Goal: Book appointment/travel/reservation

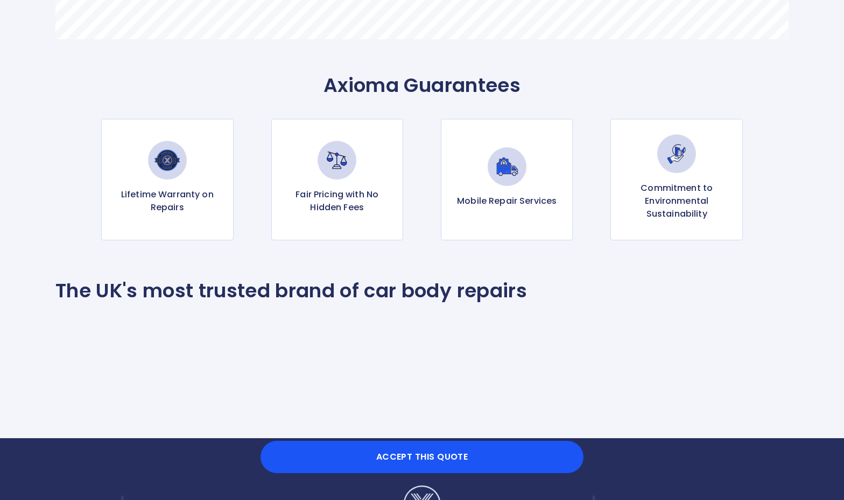
scroll to position [1037, 0]
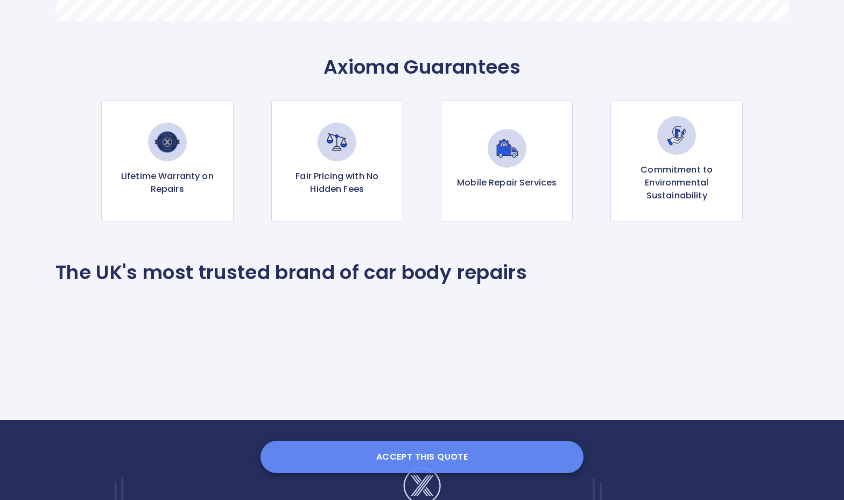
click at [401, 459] on button "Accept this Quote" at bounding box center [421, 457] width 323 height 32
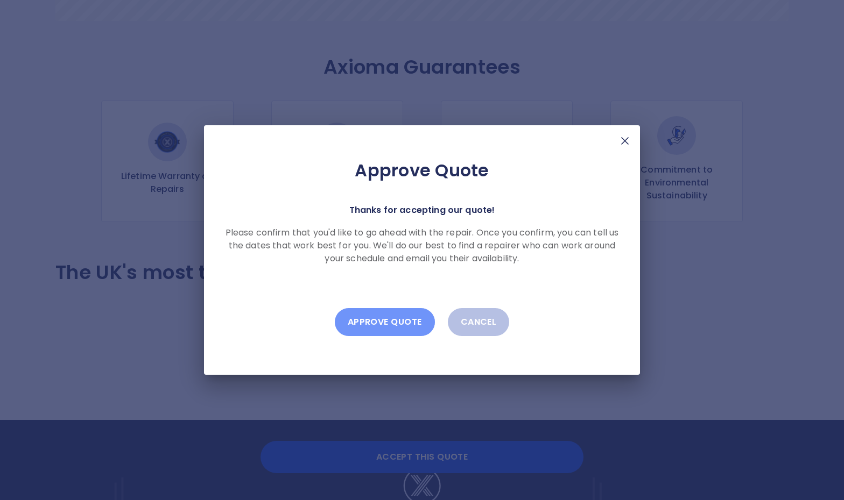
click at [392, 317] on button "Approve Quote" at bounding box center [385, 322] width 100 height 28
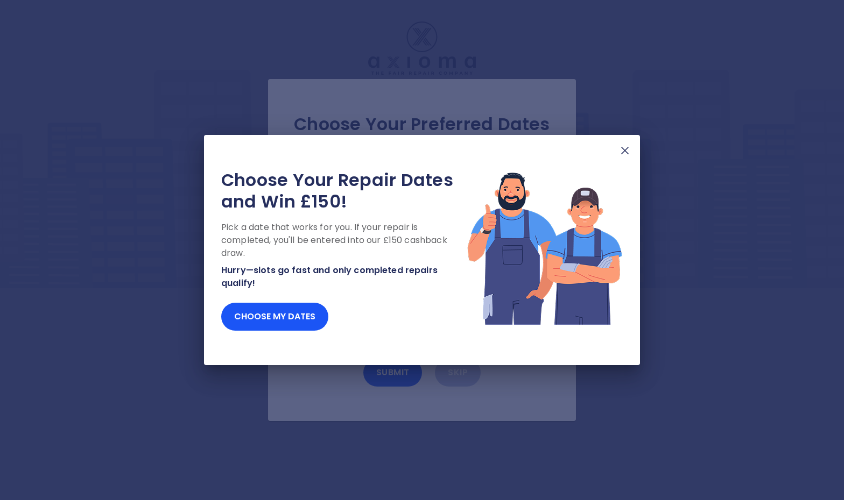
click at [621, 150] on img at bounding box center [624, 150] width 13 height 13
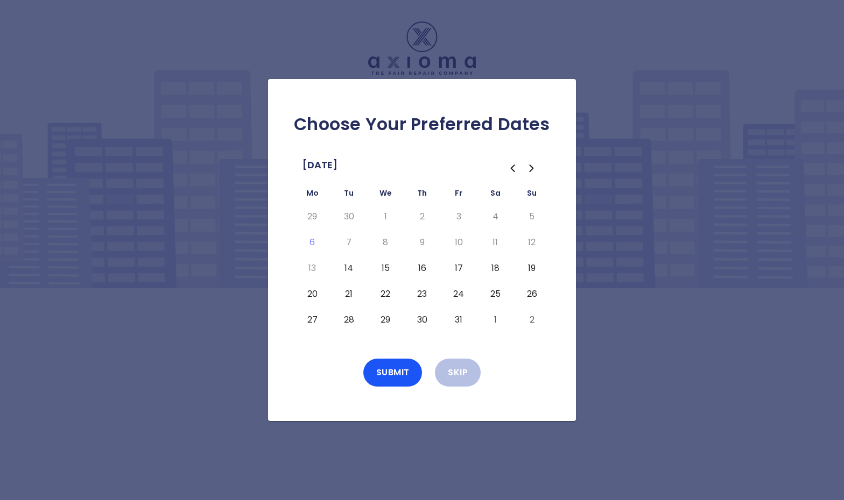
click at [351, 266] on button "14" at bounding box center [348, 268] width 19 height 17
click at [383, 266] on button "15" at bounding box center [385, 268] width 19 height 17
click at [422, 264] on button "16" at bounding box center [421, 268] width 19 height 17
click at [313, 294] on button "20" at bounding box center [311, 294] width 19 height 17
click at [461, 296] on button "24" at bounding box center [458, 294] width 19 height 17
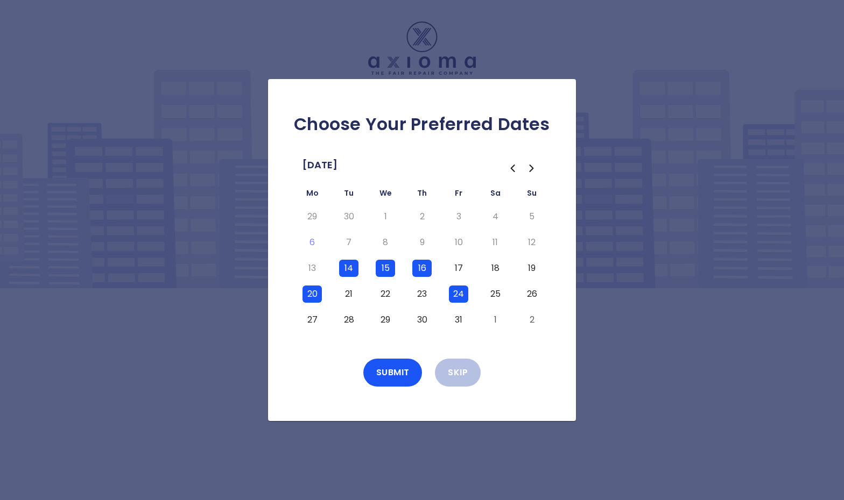
click at [311, 323] on button "27" at bounding box center [311, 320] width 19 height 17
click at [351, 321] on button "28" at bounding box center [348, 320] width 19 height 17
click at [393, 372] on button "Submit" at bounding box center [392, 373] width 59 height 28
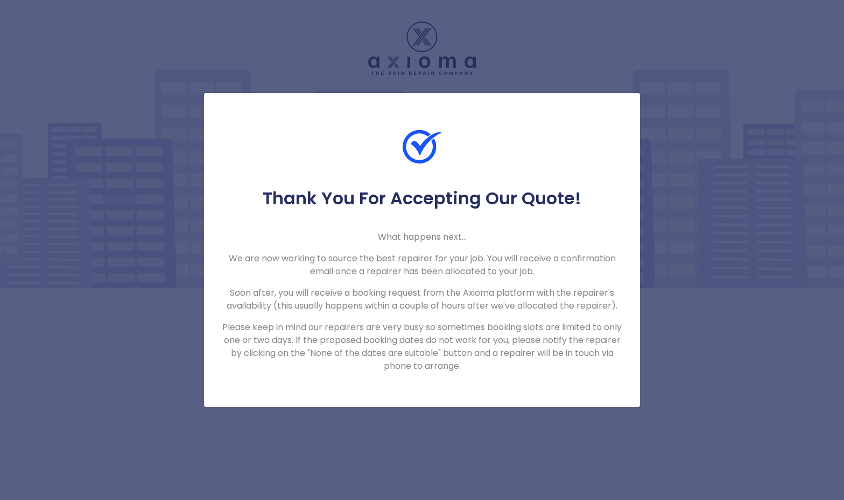
click at [494, 49] on div "Thank You For Accepting Our Quote! What happens next... We are now working to s…" at bounding box center [422, 250] width 844 height 500
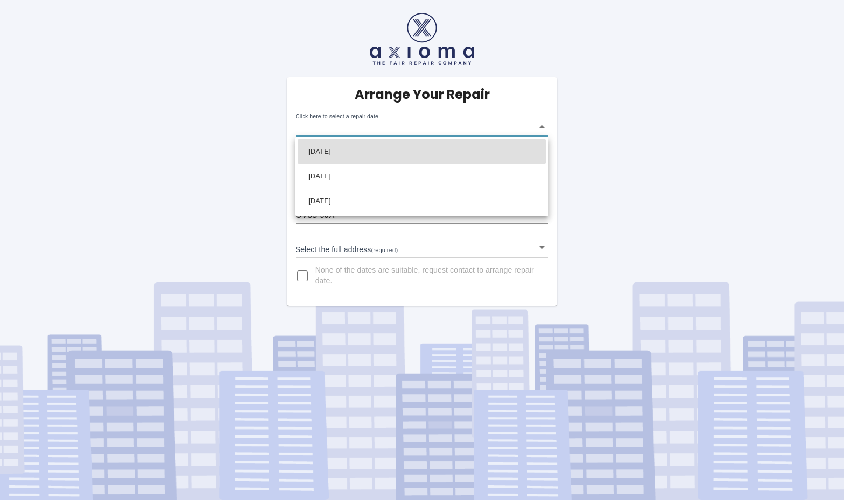
click at [543, 129] on body "Arrange Your Repair Click here to select a repair date ​ Phone Number   * 07590…" at bounding box center [422, 250] width 844 height 500
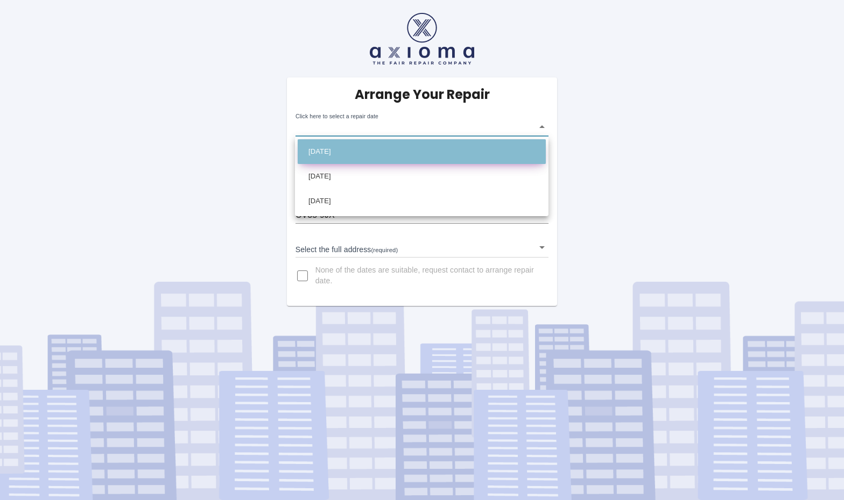
click at [350, 152] on li "[DATE]" at bounding box center [422, 151] width 248 height 25
type input "[DATE]T00:00:00.000Z"
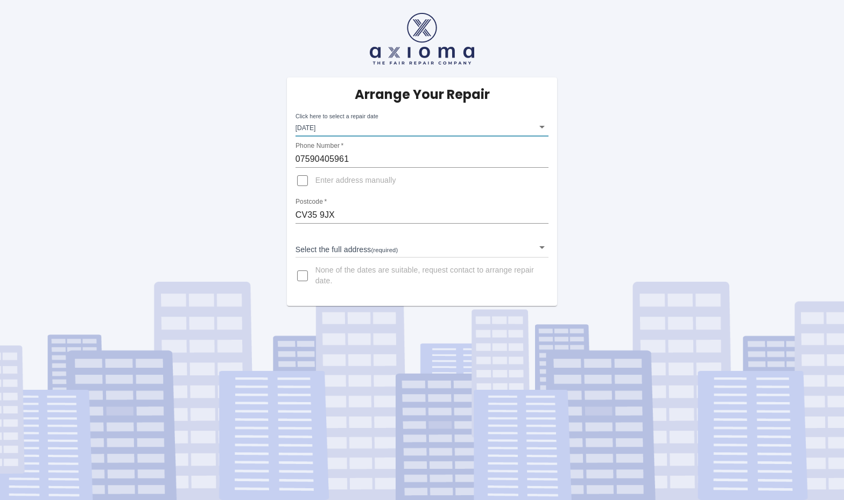
click at [302, 182] on input "Enter address manually" at bounding box center [302, 181] width 26 height 26
checkbox input "true"
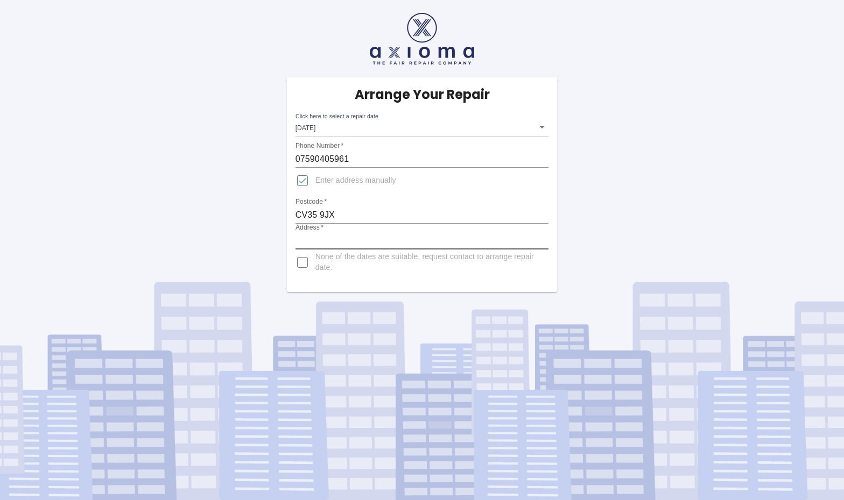
click at [337, 238] on input "Address   *" at bounding box center [421, 240] width 253 height 17
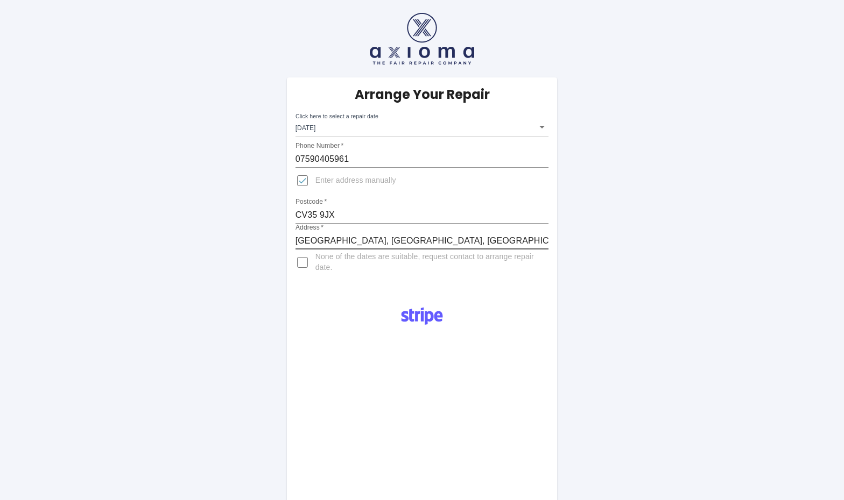
type input "[GEOGRAPHIC_DATA], [GEOGRAPHIC_DATA], [GEOGRAPHIC_DATA]"
click at [357, 293] on div "Pay £38 Booking Fee" at bounding box center [422, 476] width 254 height 366
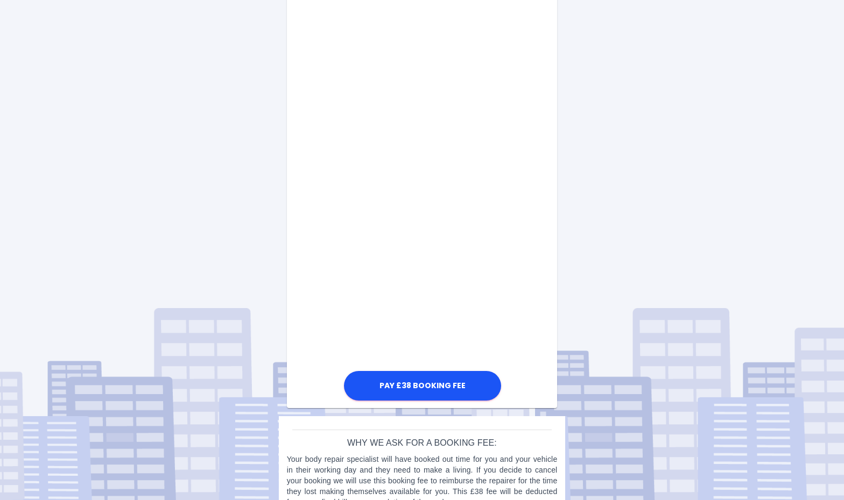
scroll to position [468, 0]
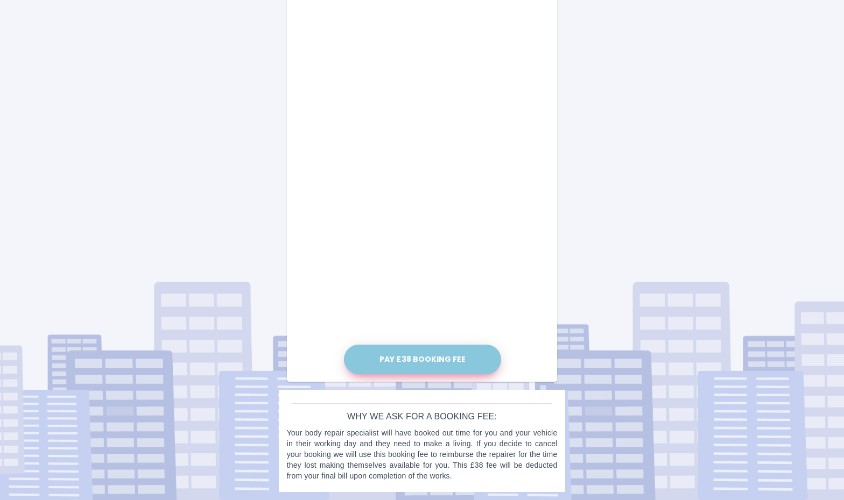
click at [405, 358] on button "Pay £38 Booking Fee" at bounding box center [422, 360] width 157 height 30
